Goal: Find specific page/section: Find specific page/section

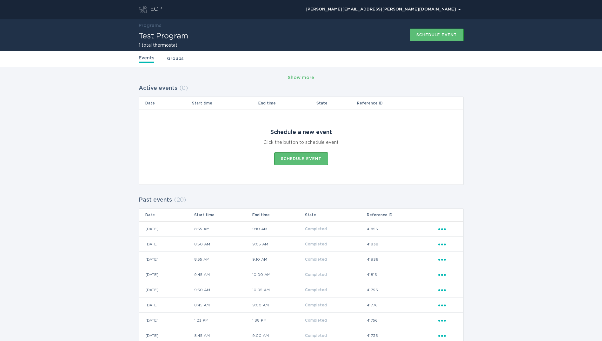
click at [158, 9] on div "ECP" at bounding box center [156, 10] width 12 height 8
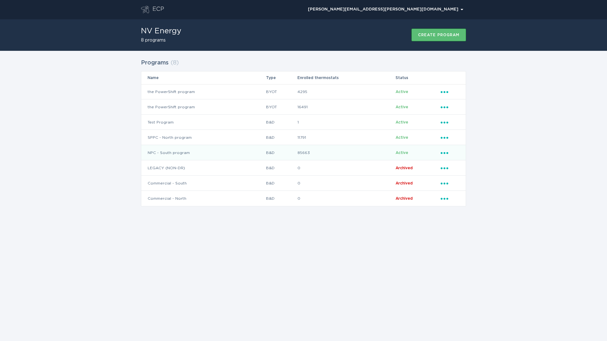
click at [214, 148] on td "NPC - South program" at bounding box center [203, 152] width 124 height 15
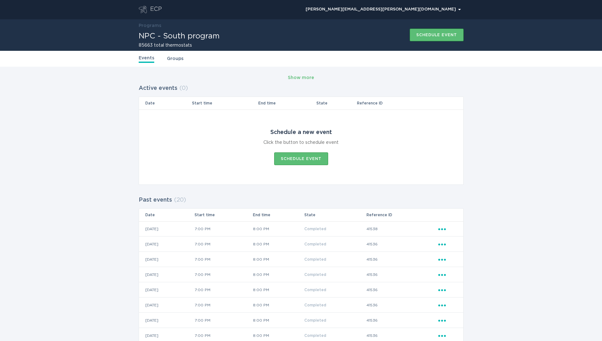
click at [154, 6] on div "ECP" at bounding box center [156, 10] width 12 height 8
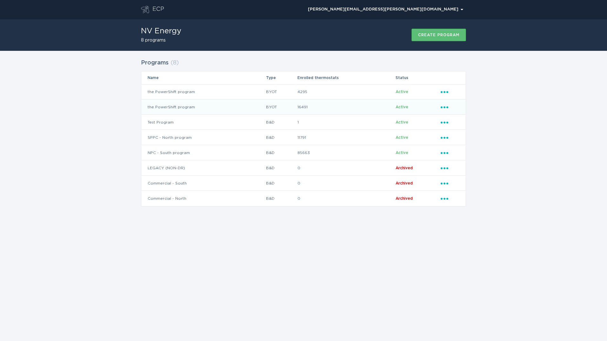
click at [194, 109] on td "the PowerShift program" at bounding box center [203, 106] width 124 height 15
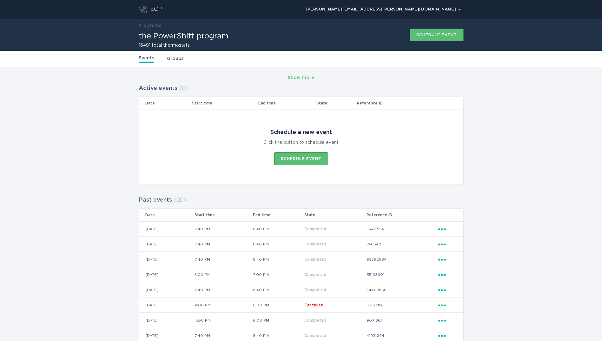
click at [156, 5] on header "ECP Bradley.Naccarato@nvenergy.com Chevron" at bounding box center [301, 9] width 325 height 19
click at [156, 9] on div "ECP" at bounding box center [156, 10] width 12 height 8
